Goal: Transaction & Acquisition: Purchase product/service

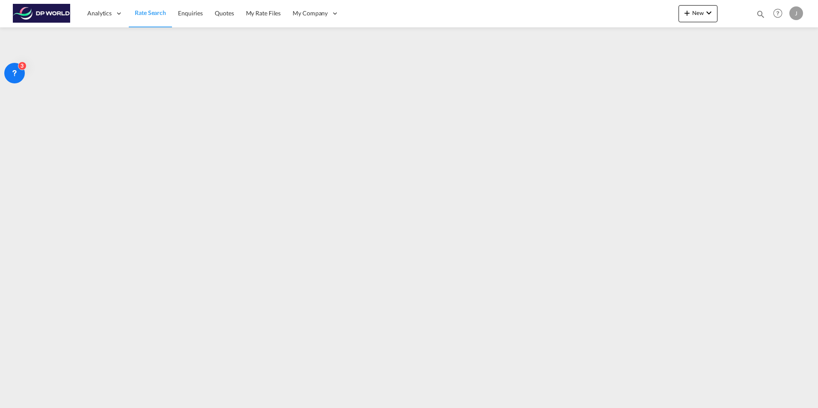
drag, startPoint x: 0, startPoint y: 0, endPoint x: 153, endPoint y: 7, distance: 153.0
click at [153, 10] on span "Rate Search" at bounding box center [150, 12] width 31 height 7
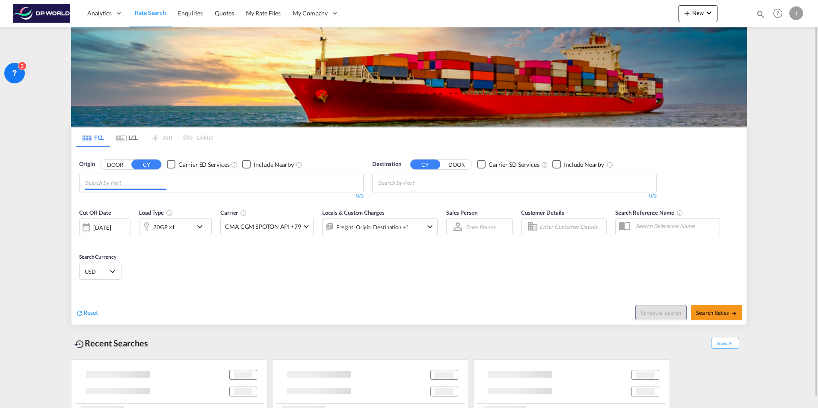
click at [125, 179] on input "Chips input." at bounding box center [125, 183] width 81 height 14
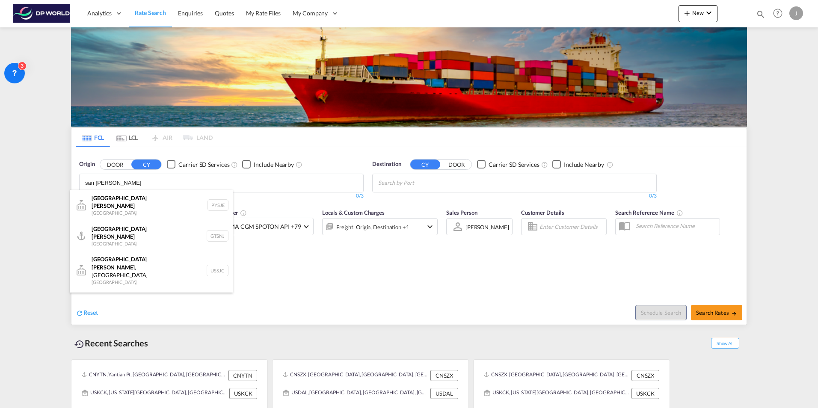
type input "san [PERSON_NAME]"
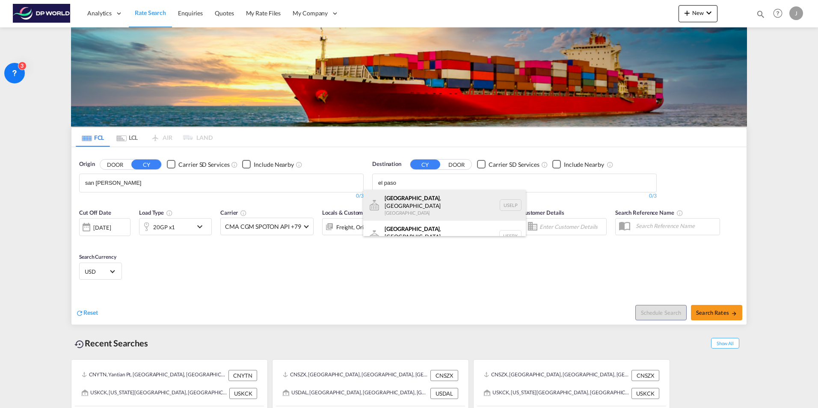
type input "el paso"
click at [419, 210] on div "[GEOGRAPHIC_DATA] , [GEOGRAPHIC_DATA] [GEOGRAPHIC_DATA] USELP" at bounding box center [444, 205] width 163 height 31
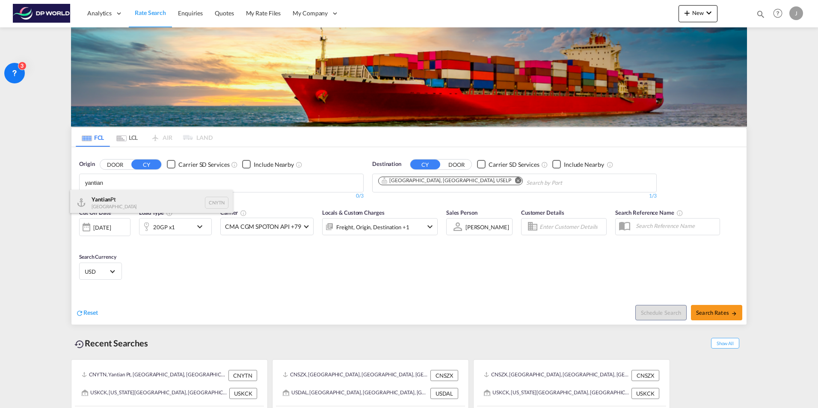
type input "yantian"
click at [110, 208] on div "Yantian Pt China CNYTN" at bounding box center [151, 203] width 163 height 26
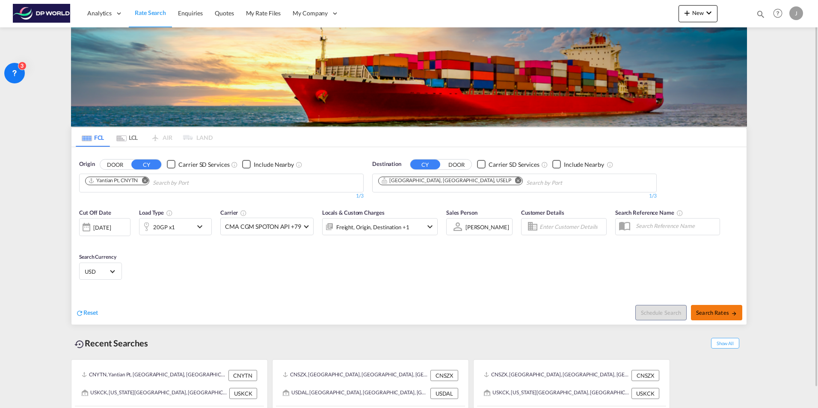
click at [707, 311] on span "Search Rates" at bounding box center [716, 312] width 41 height 7
type input "CNYTN to USELP / [DATE]"
